Goal: Task Accomplishment & Management: Manage account settings

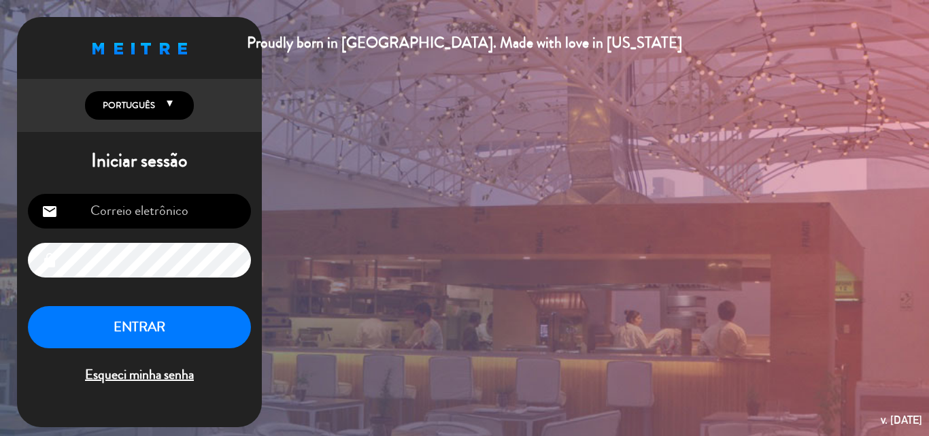
type input "[EMAIL_ADDRESS][DOMAIN_NAME]"
click at [138, 324] on button "ENTRAR" at bounding box center [139, 327] width 223 height 43
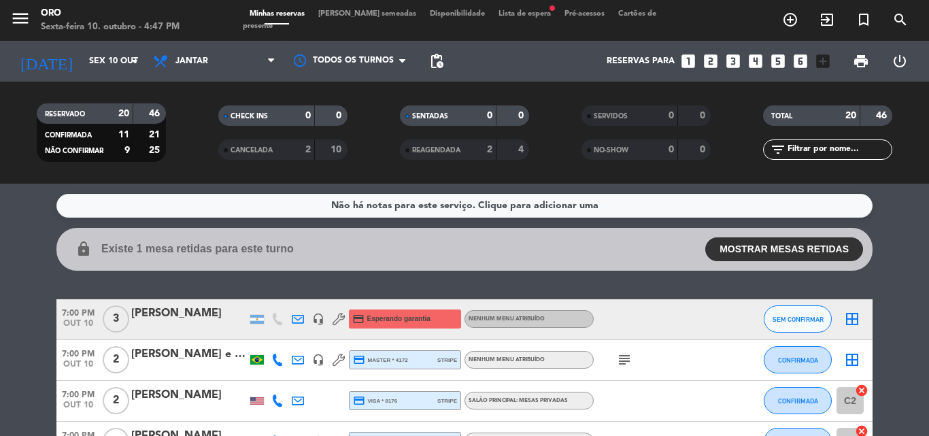
click at [492, 18] on span "Lista de espera fiber_manual_record" at bounding box center [525, 13] width 66 height 7
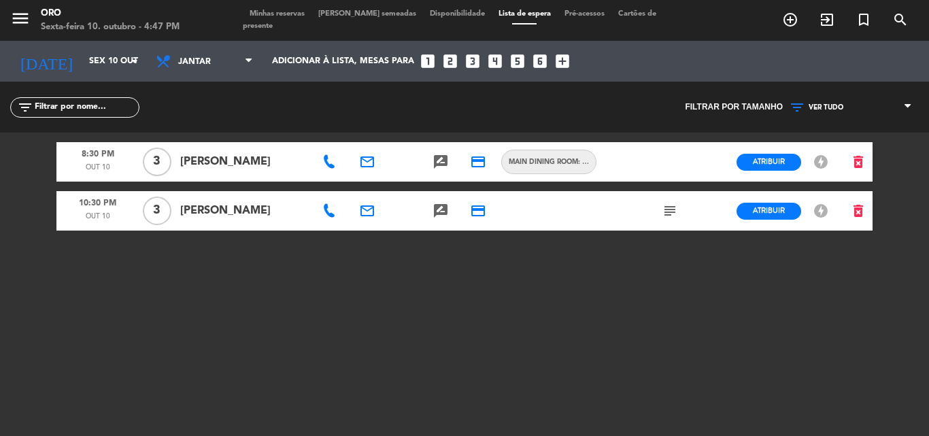
click at [671, 210] on icon "subject" at bounding box center [670, 211] width 16 height 16
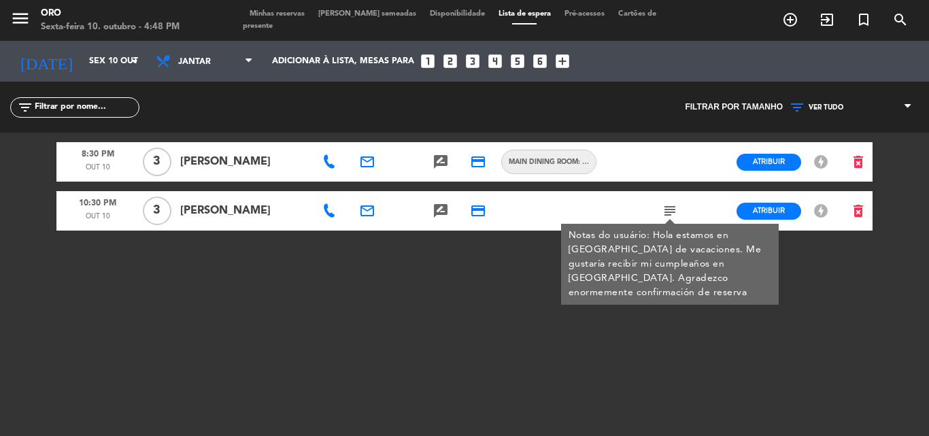
click at [295, 18] on span "Minhas reservas" at bounding box center [277, 13] width 69 height 7
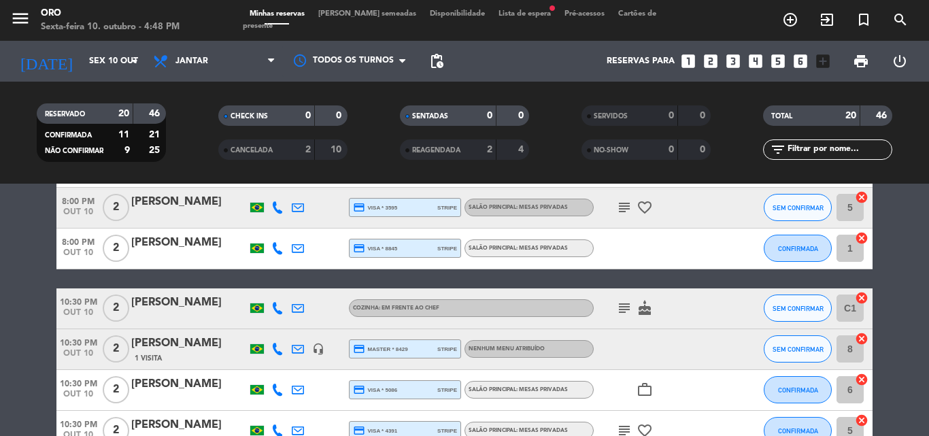
scroll to position [748, 0]
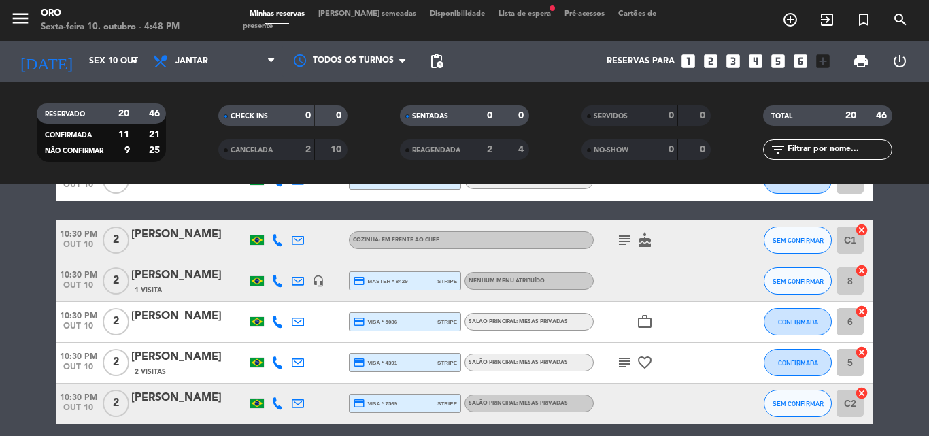
click at [196, 237] on div "[PERSON_NAME]" at bounding box center [189, 235] width 116 height 18
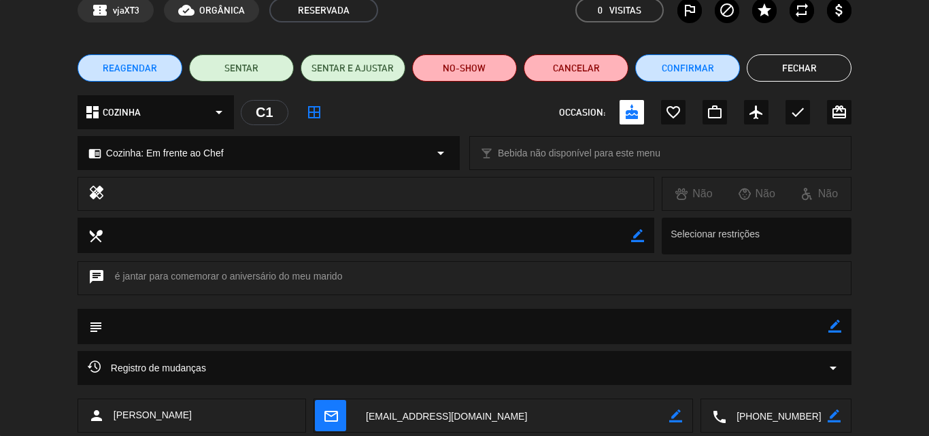
scroll to position [136, 0]
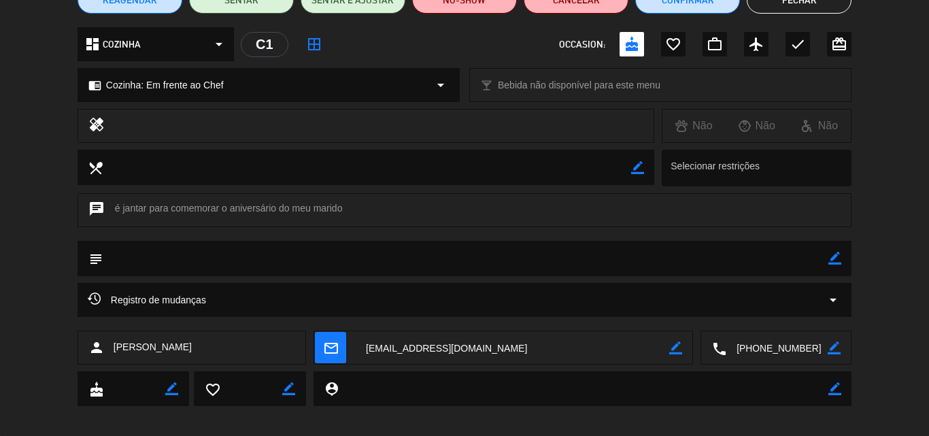
click at [835, 299] on icon "arrow_drop_down" at bounding box center [833, 300] width 16 height 16
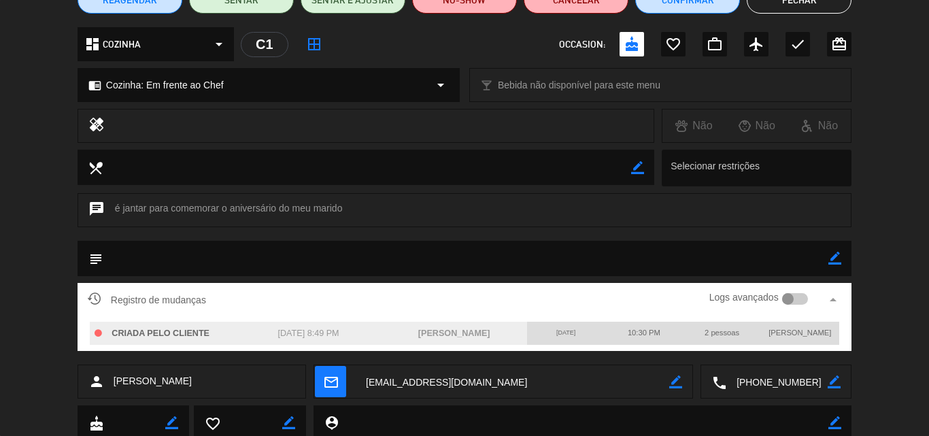
click at [792, 0] on button "Fechar" at bounding box center [799, -1] width 105 height 27
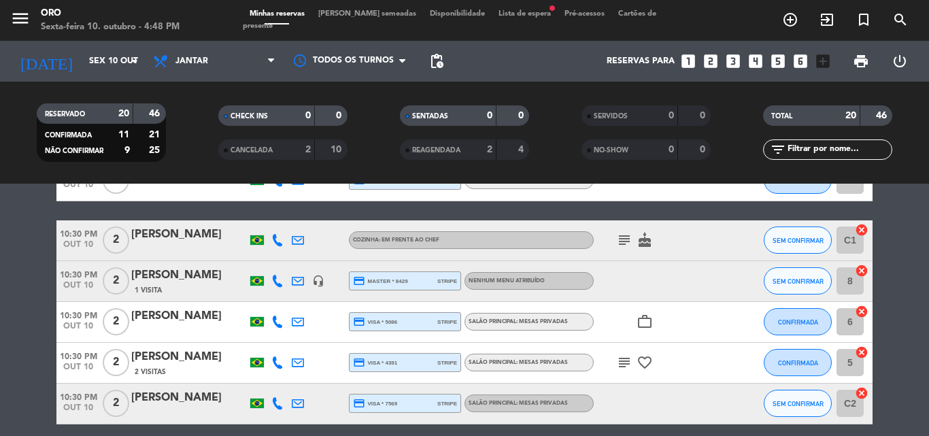
click at [148, 282] on div "[PERSON_NAME]" at bounding box center [189, 276] width 116 height 18
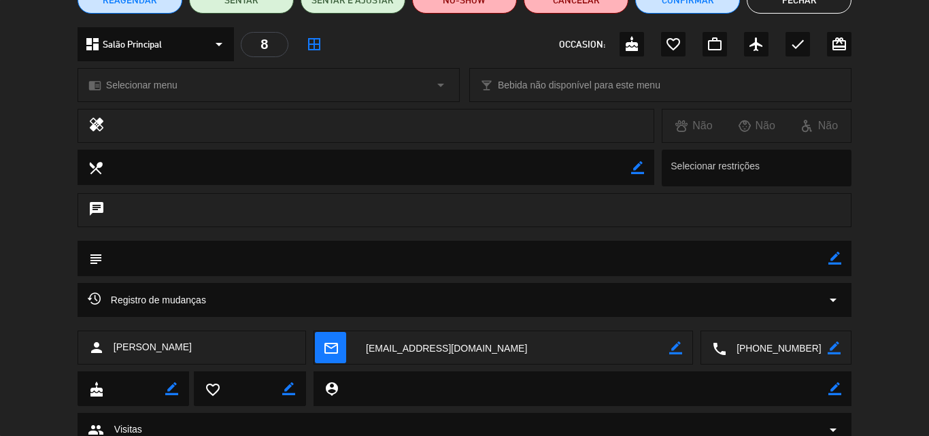
click at [833, 300] on icon "arrow_drop_down" at bounding box center [833, 300] width 16 height 16
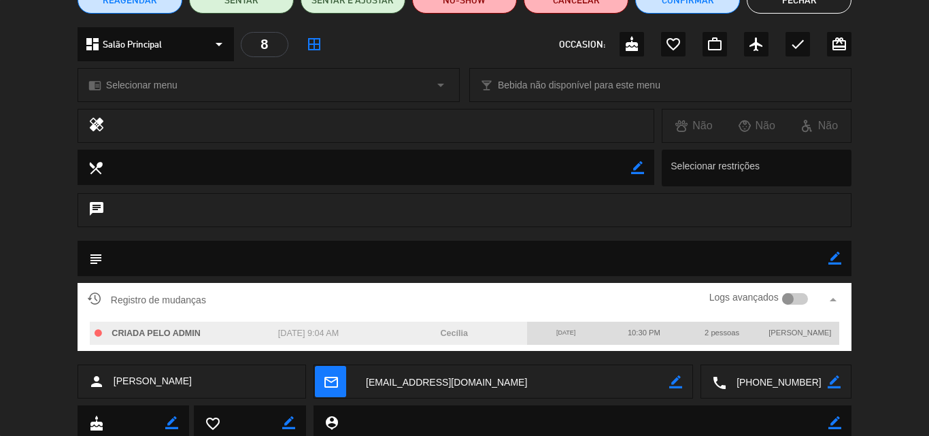
click at [773, 1] on button "Fechar" at bounding box center [799, -1] width 105 height 27
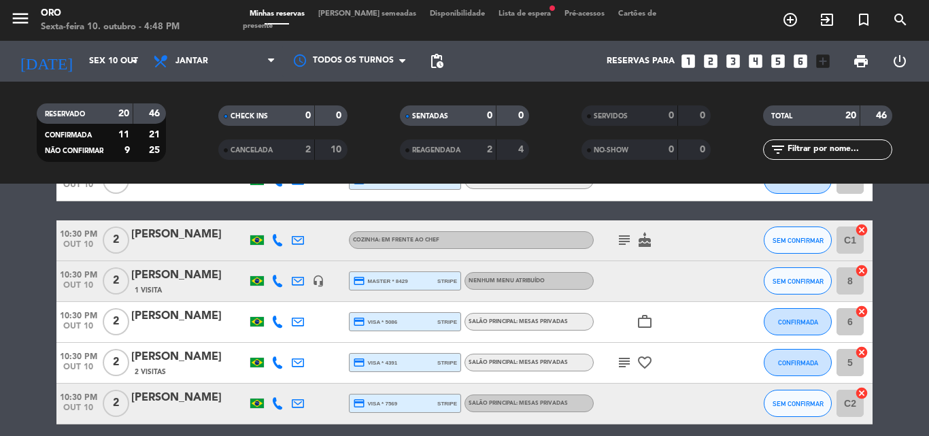
click at [146, 318] on div "[PERSON_NAME]" at bounding box center [189, 316] width 116 height 18
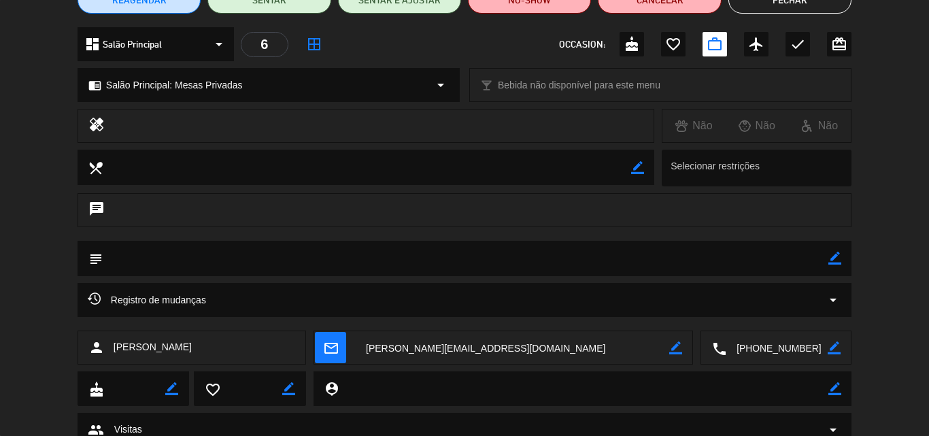
click at [833, 299] on icon "arrow_drop_down" at bounding box center [833, 300] width 16 height 16
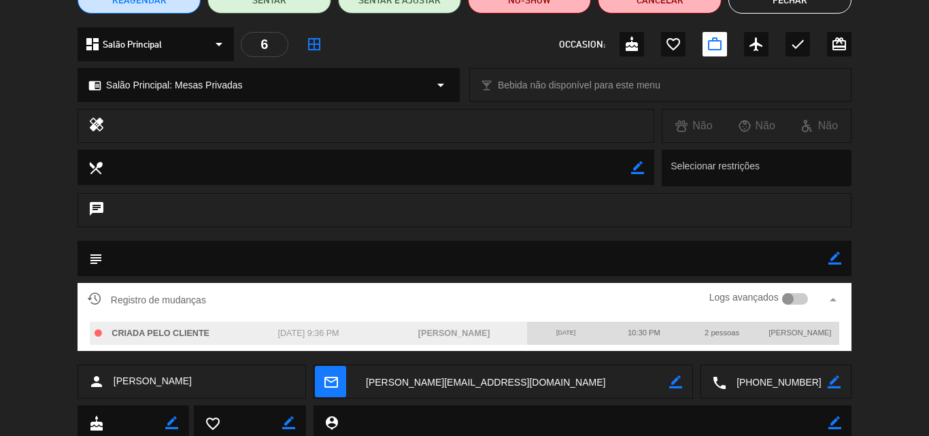
click at [786, 2] on button "Fechar" at bounding box center [790, -1] width 123 height 27
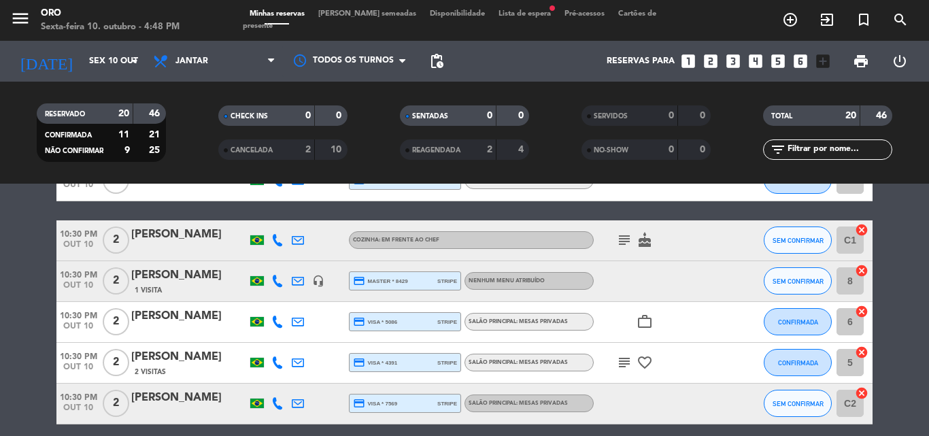
click at [178, 354] on div "[PERSON_NAME]" at bounding box center [189, 357] width 116 height 18
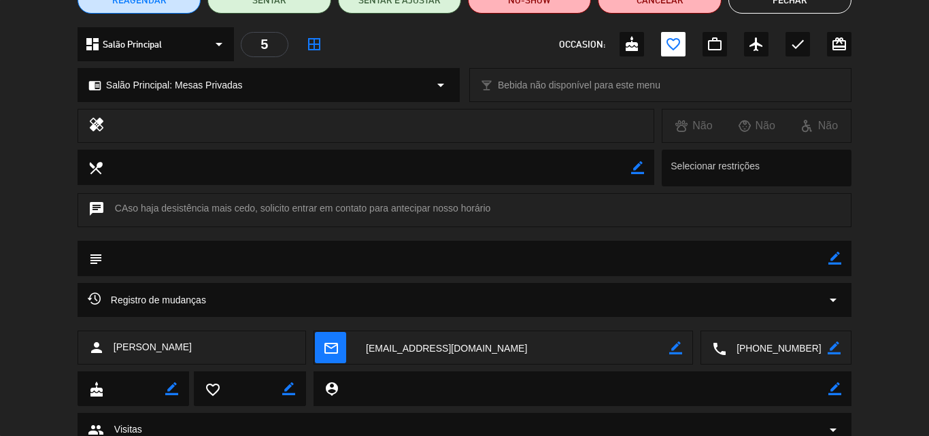
click at [833, 299] on icon "arrow_drop_down" at bounding box center [833, 300] width 16 height 16
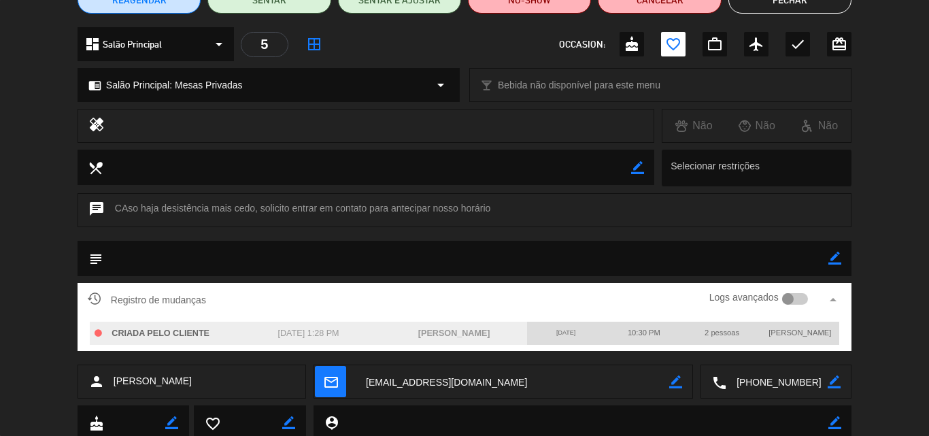
click at [782, 3] on button "Fechar" at bounding box center [790, -1] width 123 height 27
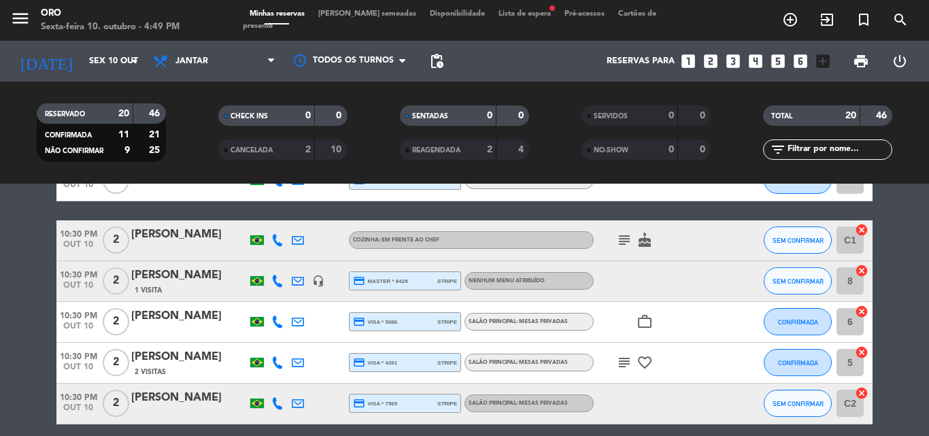
click at [172, 401] on div "[PERSON_NAME]" at bounding box center [189, 398] width 116 height 18
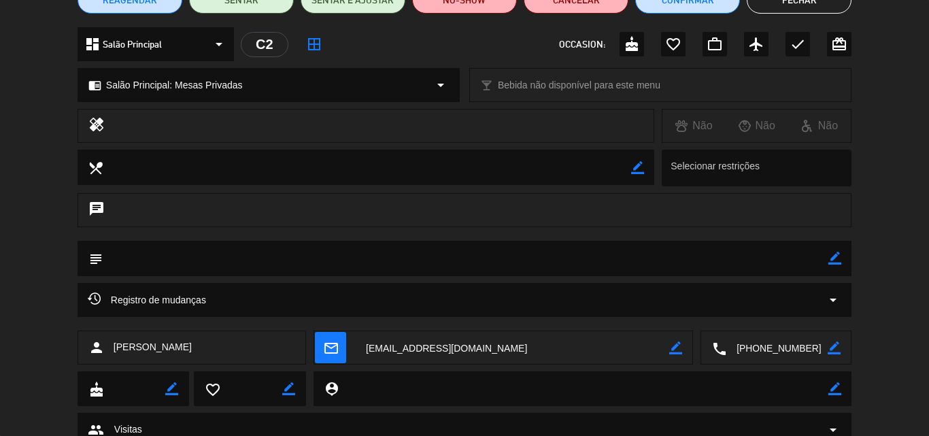
click at [834, 300] on icon "arrow_drop_down" at bounding box center [833, 300] width 16 height 16
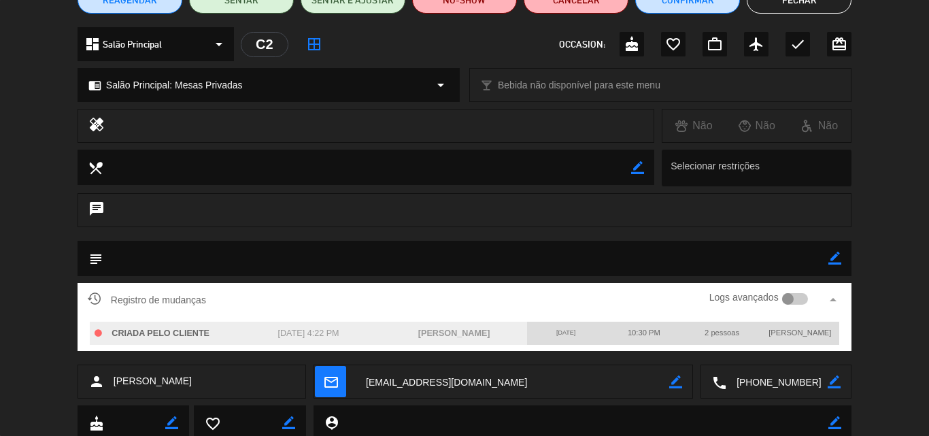
click at [797, 3] on button "Fechar" at bounding box center [799, -1] width 105 height 27
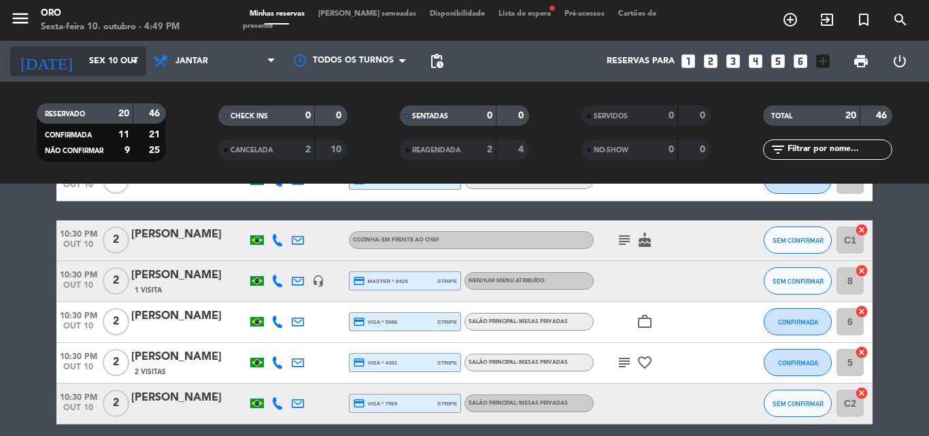
click at [135, 61] on icon "arrow_drop_down" at bounding box center [135, 61] width 16 height 16
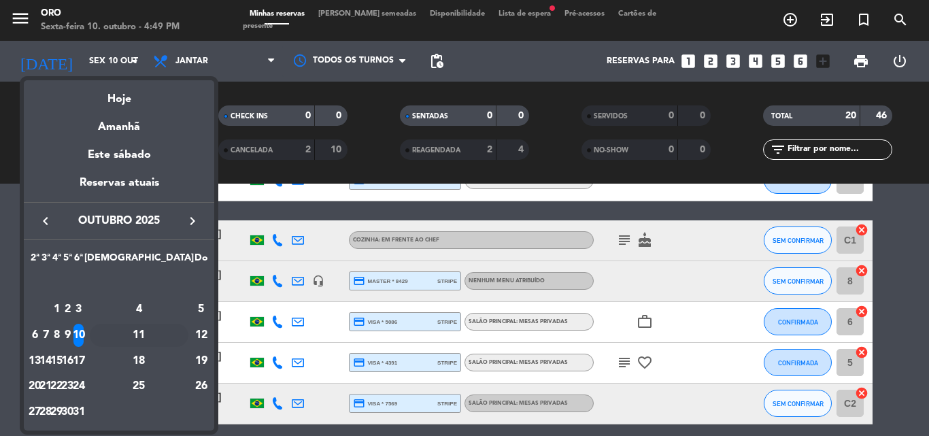
click at [173, 335] on div "11" at bounding box center [139, 335] width 99 height 23
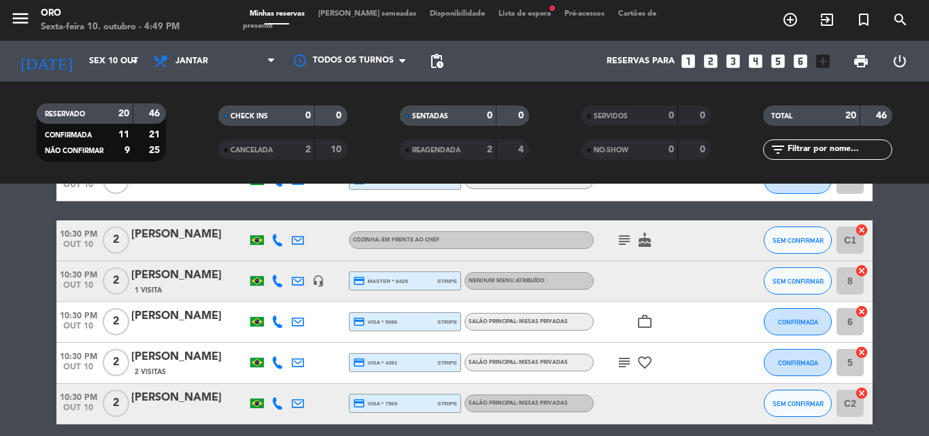
type input "Sáb 11 out"
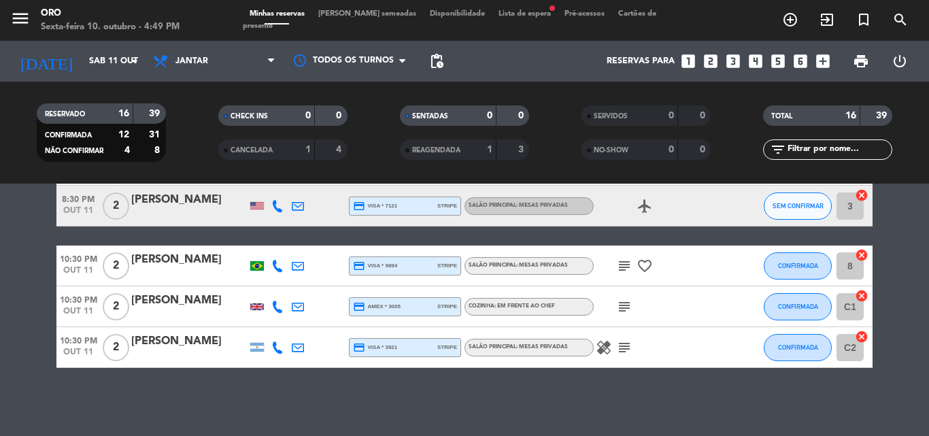
click at [492, 18] on span "Lista de espera fiber_manual_record" at bounding box center [525, 13] width 66 height 7
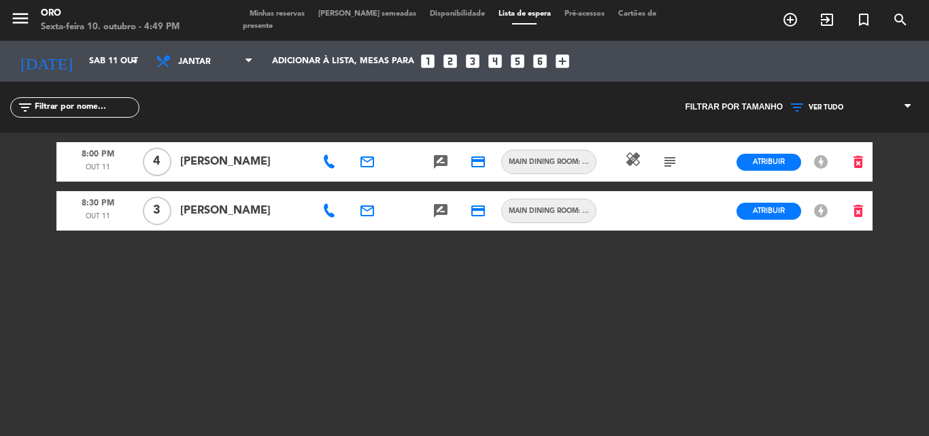
click at [669, 161] on icon "subject" at bounding box center [670, 162] width 16 height 16
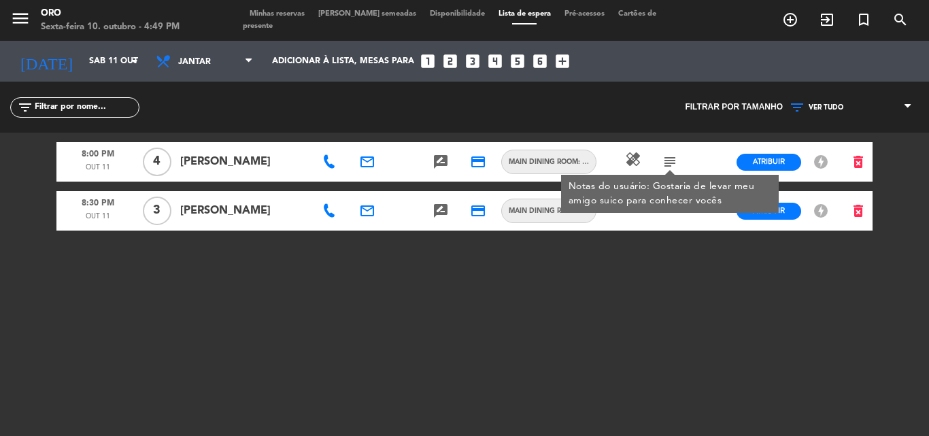
click at [669, 161] on icon "subject" at bounding box center [670, 162] width 16 height 16
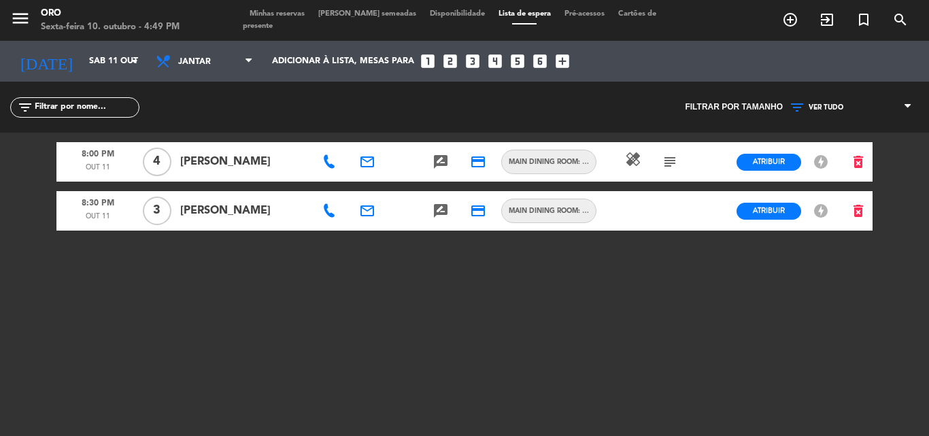
click at [273, 18] on span "Minhas reservas" at bounding box center [277, 13] width 69 height 7
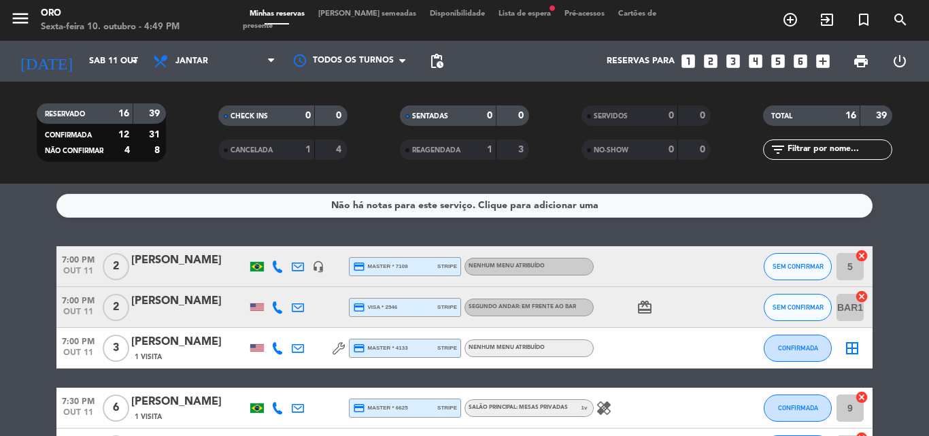
click at [271, 60] on icon at bounding box center [271, 61] width 6 height 11
click at [215, 120] on div "menu Oro Sexta-feira 10. outubro - 4:49 PM Minhas reservas Mesas semeadas Dispo…" at bounding box center [464, 92] width 929 height 184
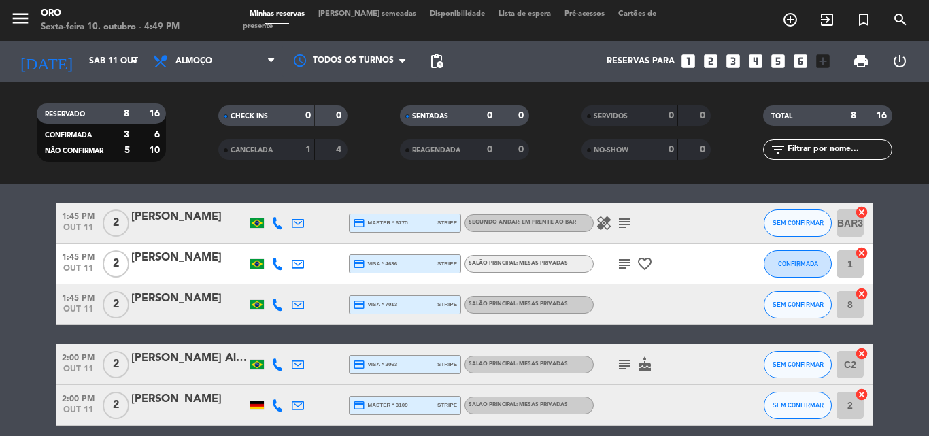
scroll to position [262, 0]
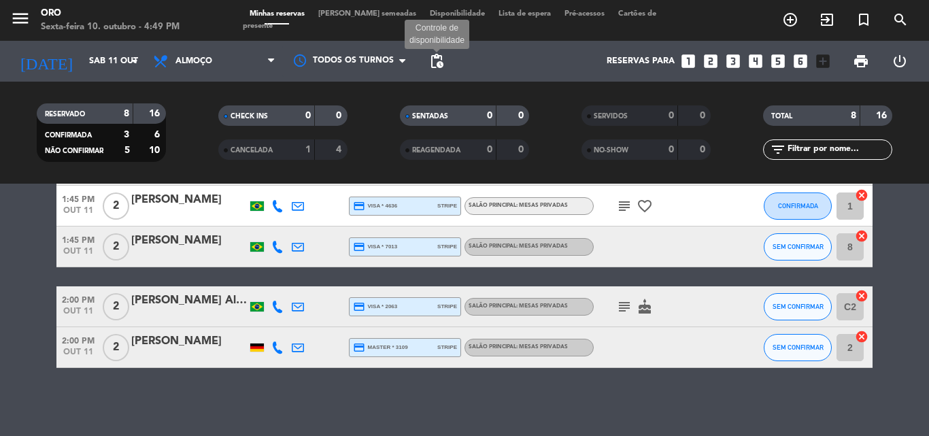
click at [437, 59] on span "pending_actions" at bounding box center [437, 61] width 16 height 16
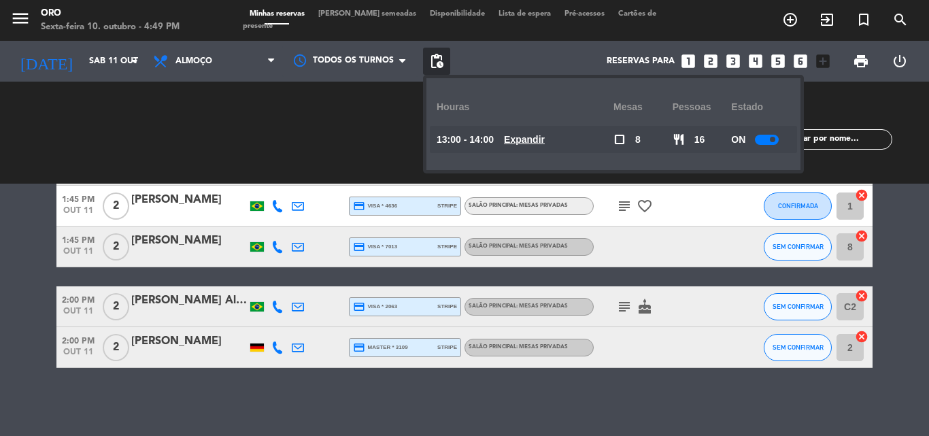
click at [524, 136] on u "Expandir" at bounding box center [524, 139] width 41 height 11
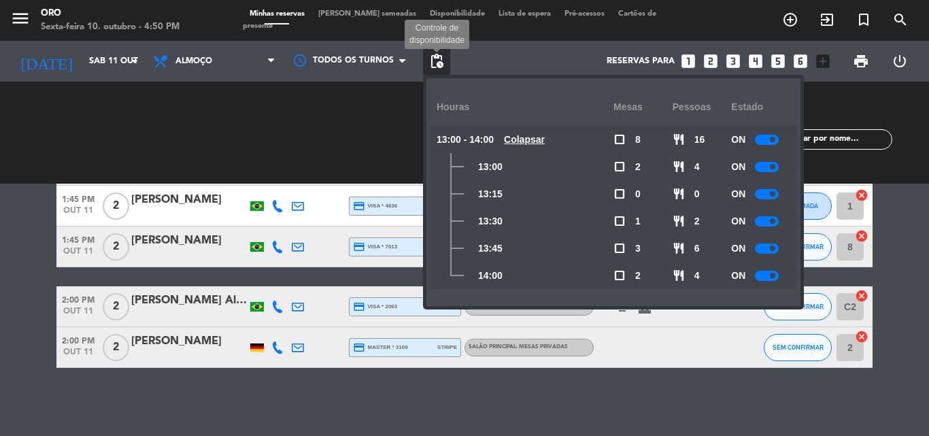
click at [435, 63] on span "pending_actions" at bounding box center [437, 61] width 16 height 16
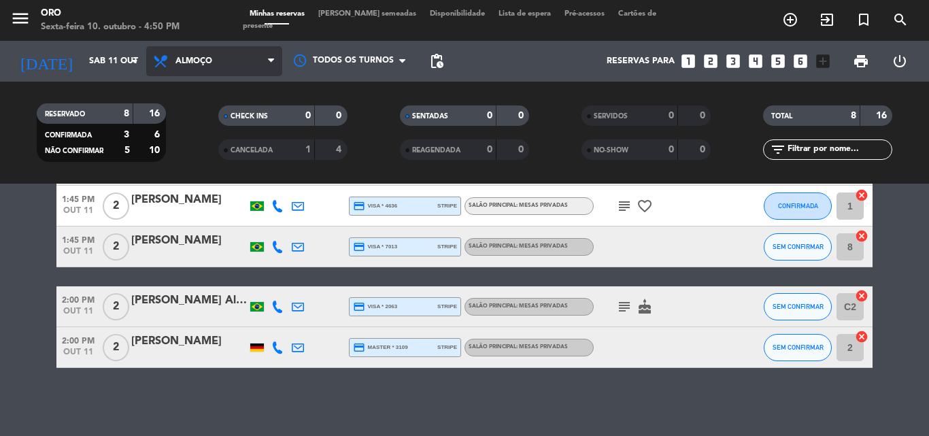
click at [272, 60] on icon at bounding box center [271, 61] width 6 height 11
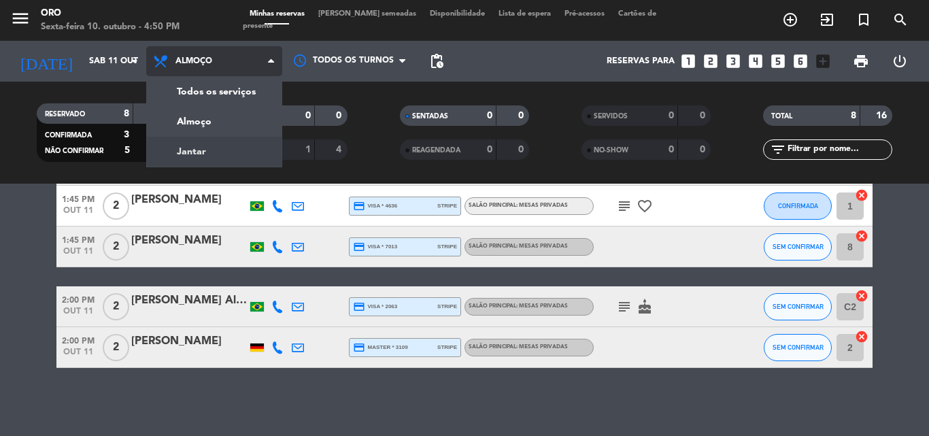
click at [220, 150] on div "menu Oro Sexta-feira 10. outubro - 4:50 PM Minhas reservas Mesas semeadas Dispo…" at bounding box center [464, 92] width 929 height 184
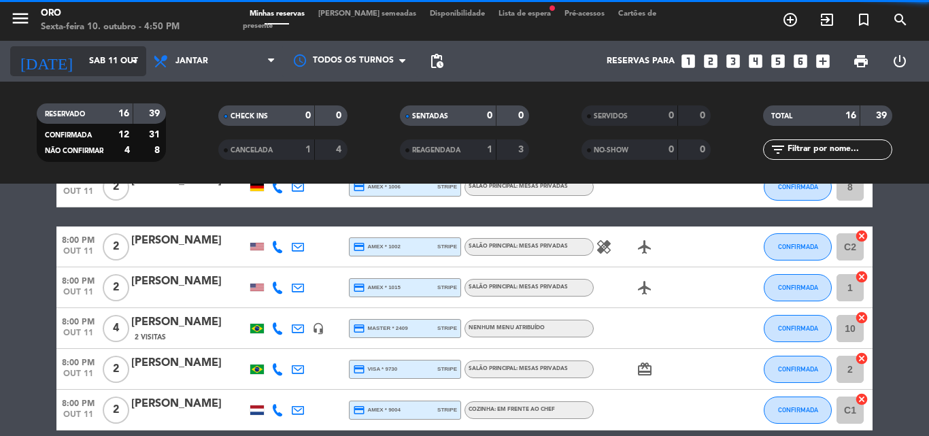
click at [136, 58] on icon "arrow_drop_down" at bounding box center [135, 61] width 16 height 16
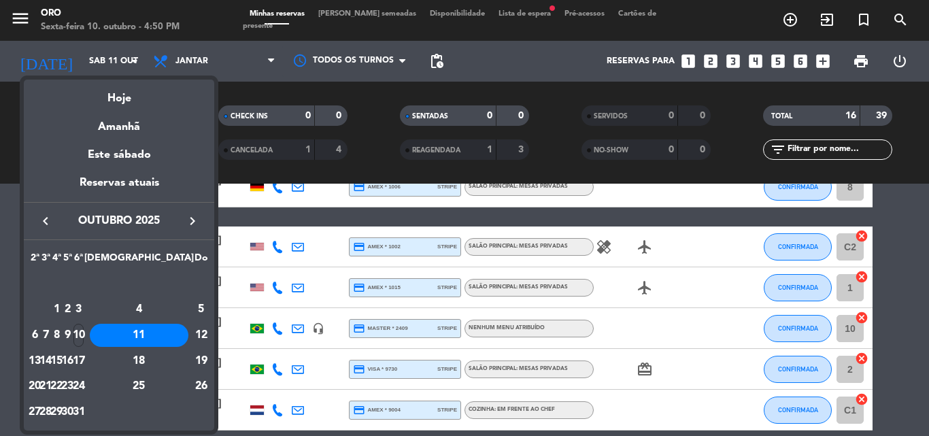
click at [84, 337] on div "10" at bounding box center [78, 335] width 10 height 23
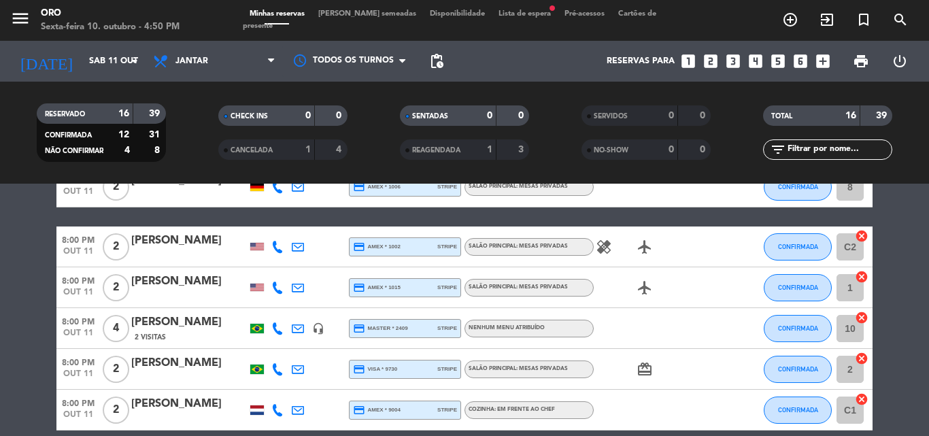
type input "Sex 10 out"
